Goal: Transaction & Acquisition: Obtain resource

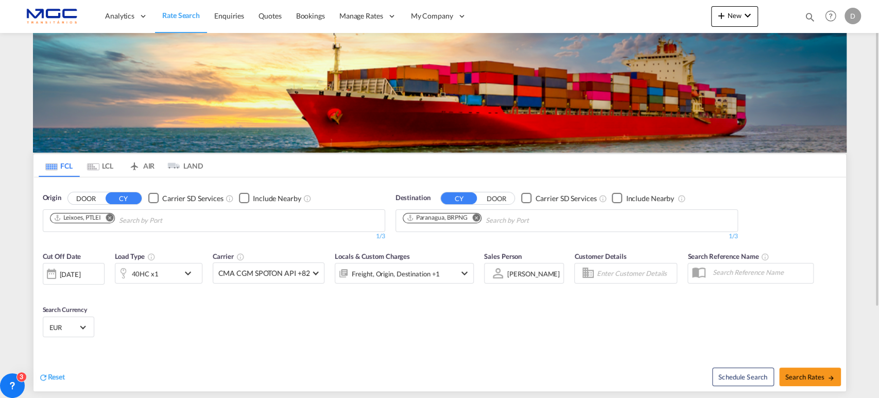
click at [479, 218] on md-icon "Remove" at bounding box center [476, 217] width 8 height 8
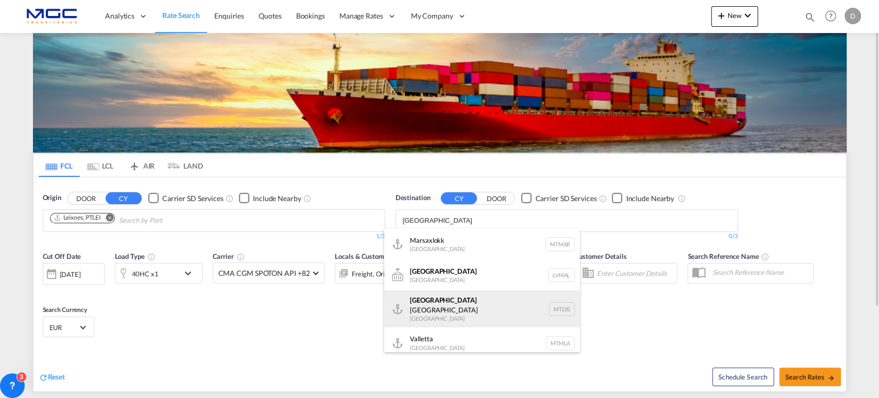
type input "[GEOGRAPHIC_DATA]"
click at [472, 304] on div "[GEOGRAPHIC_DATA] Freeport Distripark [GEOGRAPHIC_DATA] MTDIS" at bounding box center [482, 308] width 196 height 37
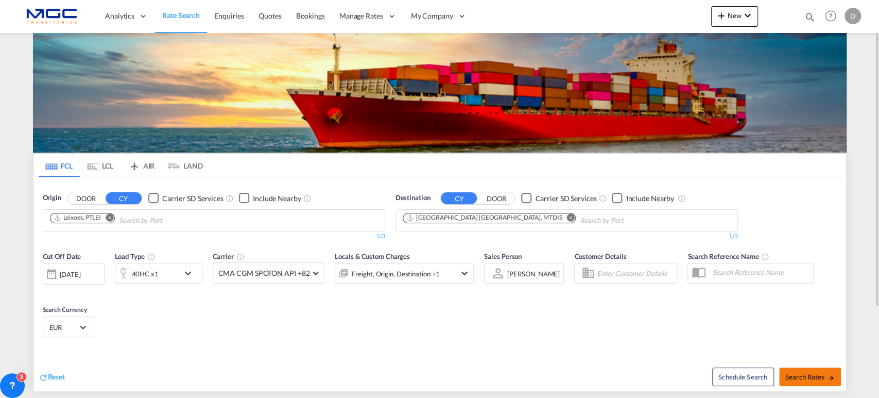
click at [797, 374] on span "Search Rates" at bounding box center [810, 376] width 49 height 8
type input "PTLEI to MTDIS / [DATE]"
